Goal: Task Accomplishment & Management: Use online tool/utility

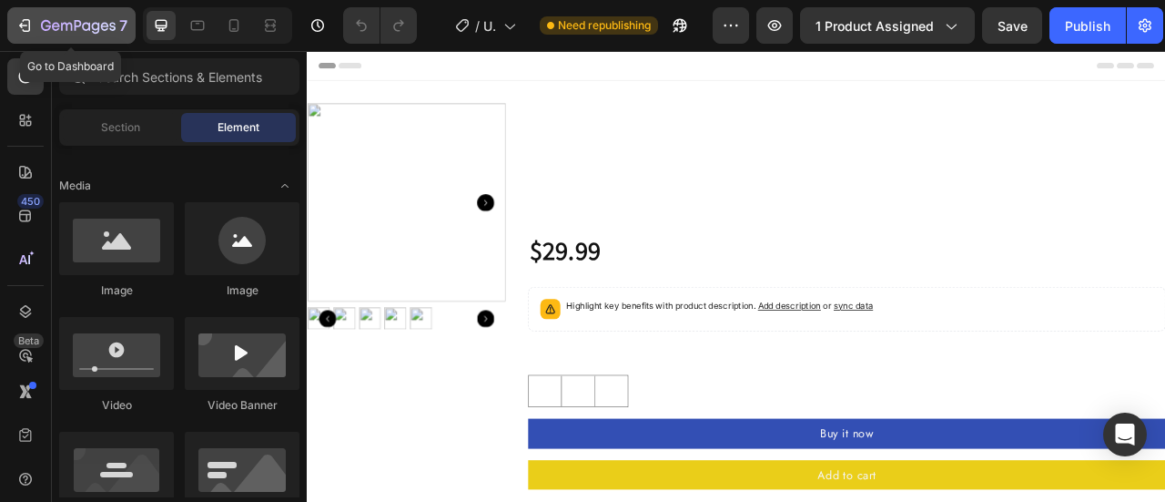
click at [27, 25] on icon "button" at bounding box center [24, 25] width 18 height 18
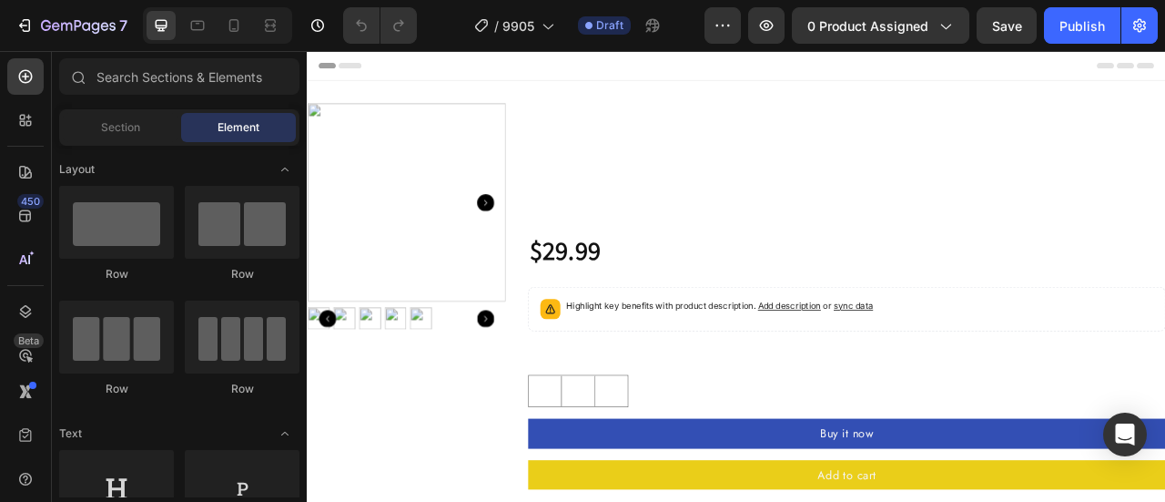
click at [424, 431] on div "Product Images" at bounding box center [433, 369] width 252 height 505
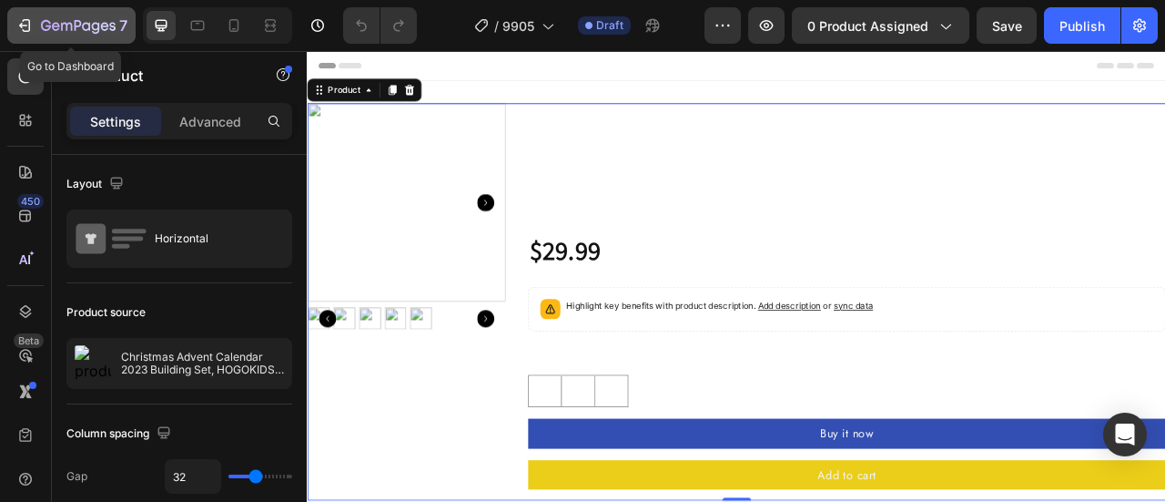
click at [80, 28] on icon "button" at bounding box center [78, 26] width 75 height 15
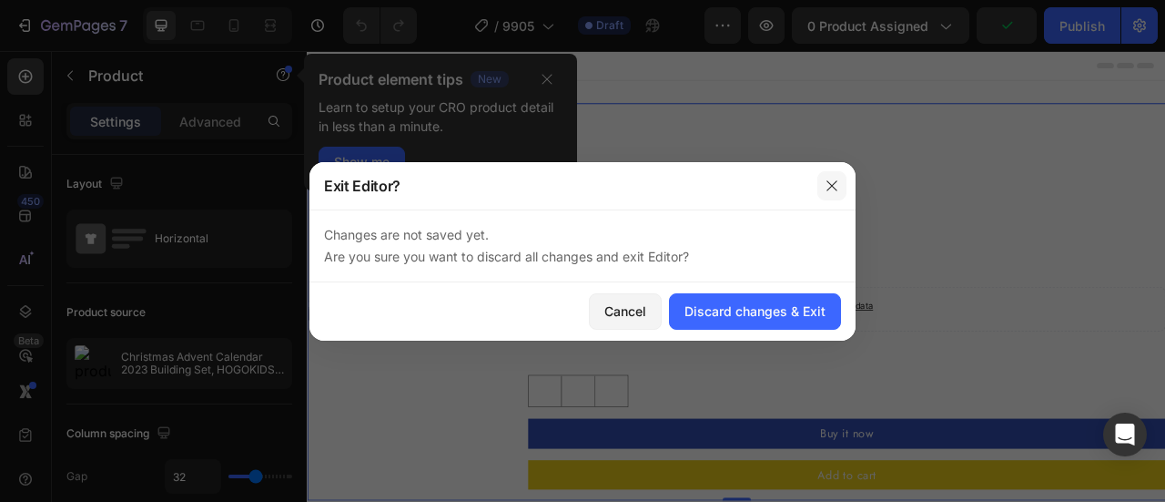
click at [837, 181] on icon "button" at bounding box center [832, 185] width 15 height 15
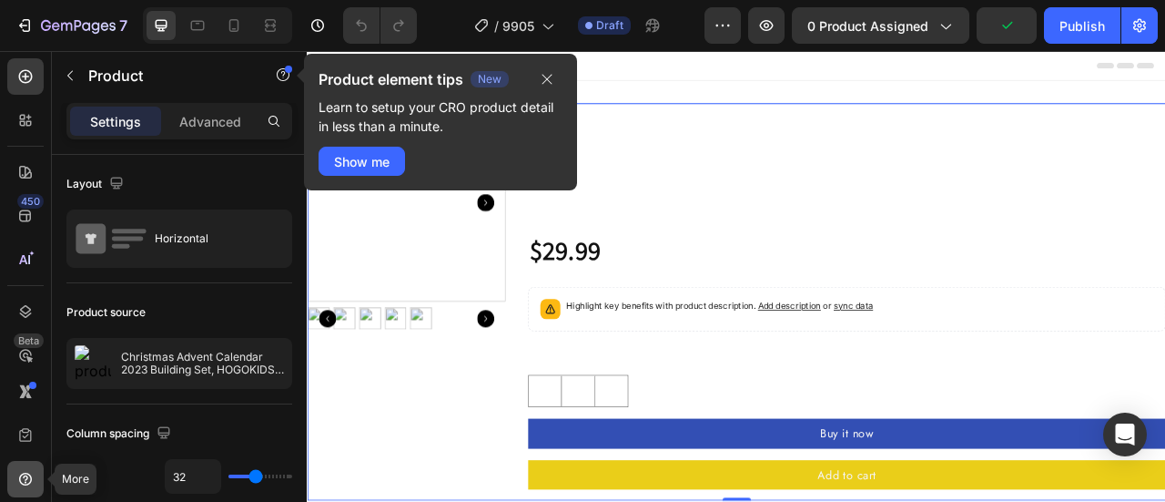
click at [31, 481] on icon at bounding box center [25, 479] width 18 height 18
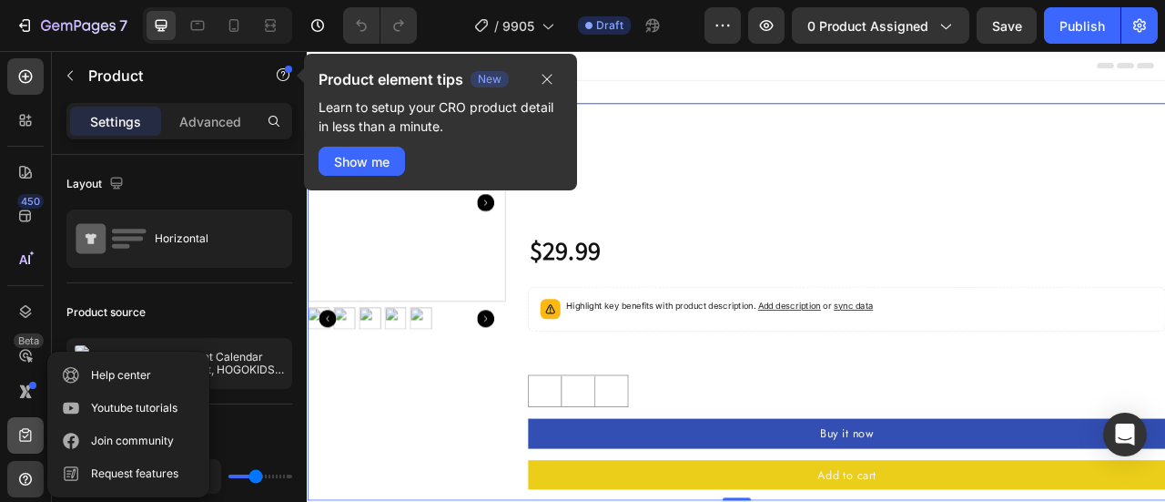
click at [24, 449] on div at bounding box center [25, 435] width 36 height 36
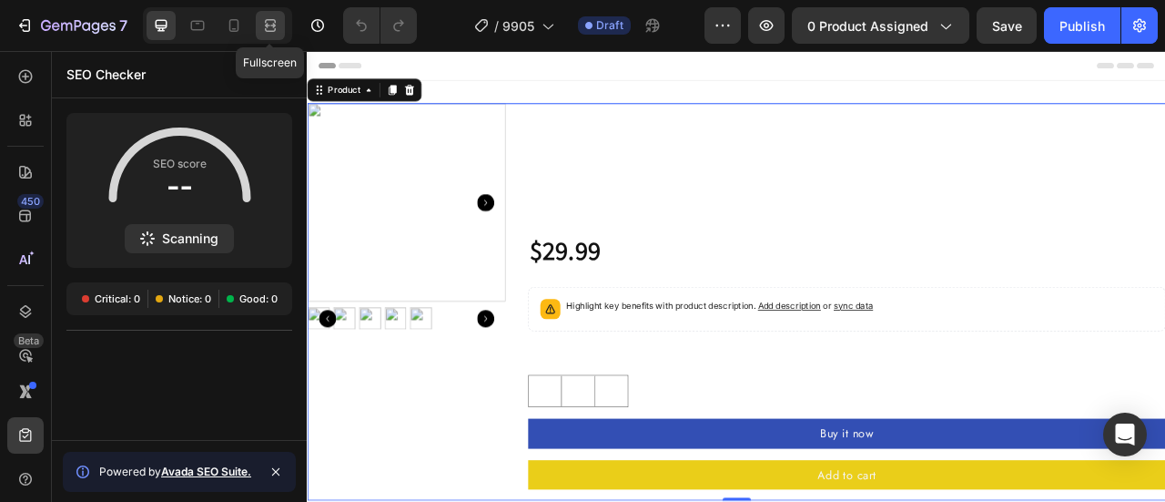
click at [267, 27] on icon at bounding box center [267, 25] width 5 height 5
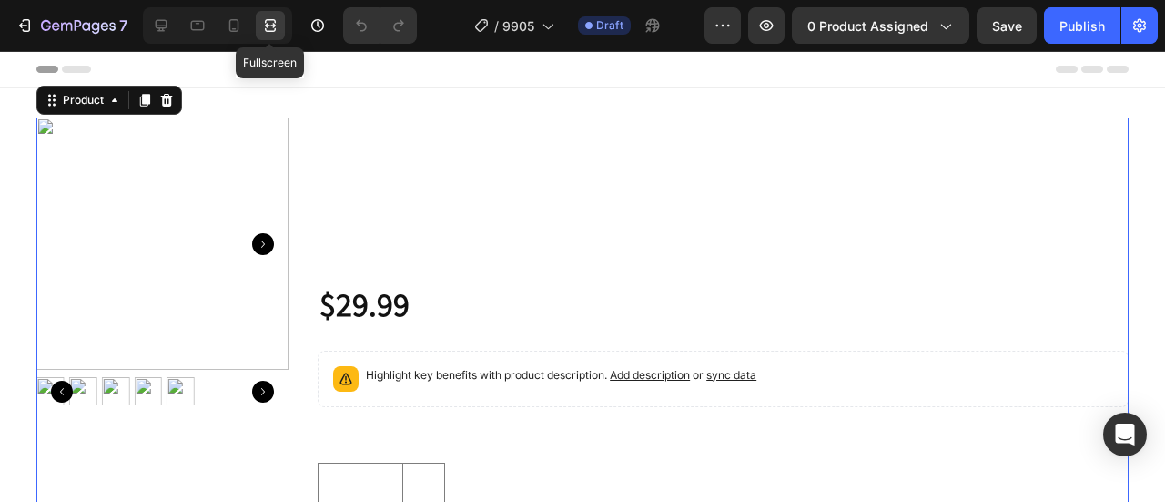
click at [267, 27] on icon at bounding box center [267, 25] width 5 height 5
click at [270, 29] on icon at bounding box center [270, 25] width 18 height 18
click at [724, 25] on icon "button" at bounding box center [723, 25] width 18 height 18
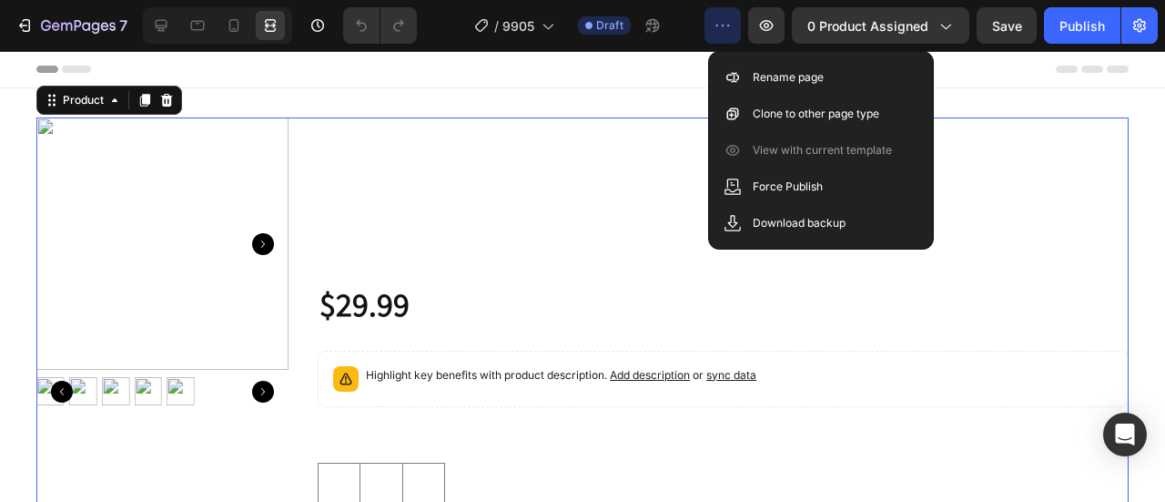
click at [724, 25] on icon "button" at bounding box center [723, 25] width 18 height 18
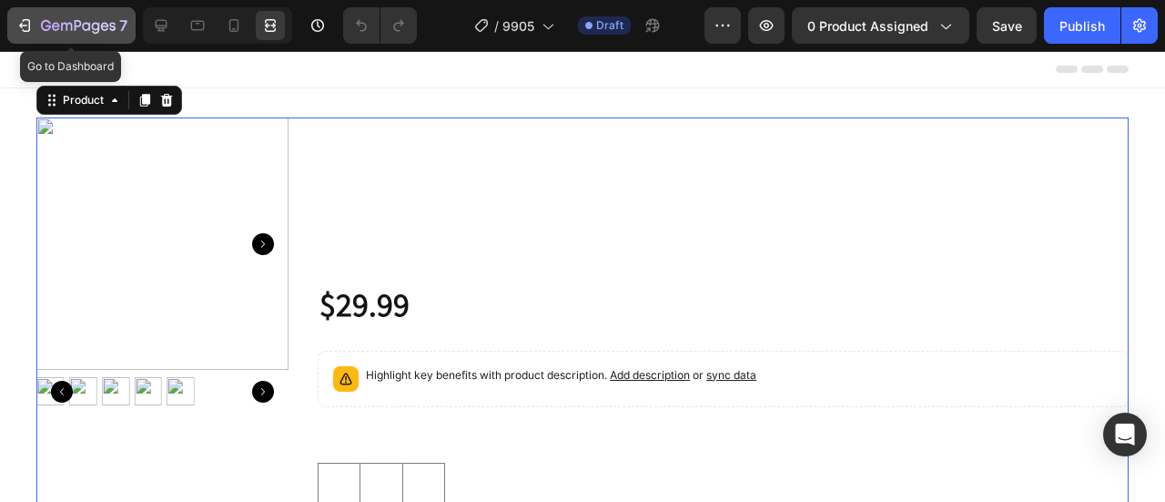
click at [20, 25] on icon "button" at bounding box center [23, 25] width 8 height 5
